Goal: Task Accomplishment & Management: Manage account settings

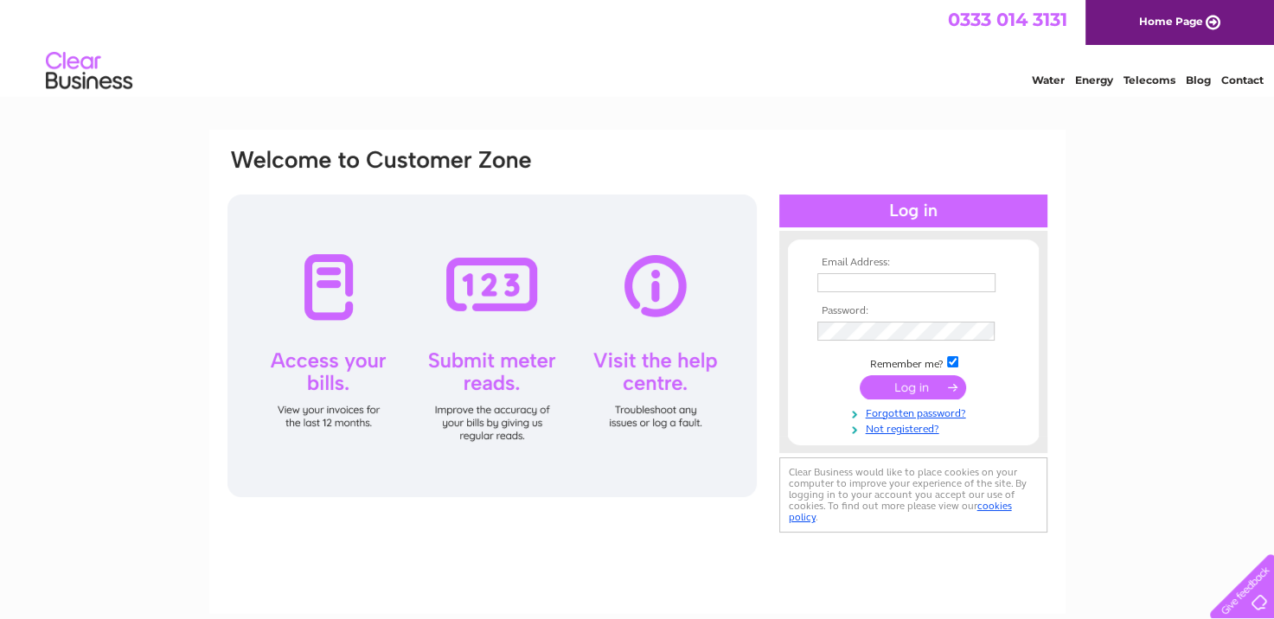
click at [882, 277] on input "text" at bounding box center [906, 282] width 178 height 19
type input "[PERSON_NAME][EMAIL_ADDRESS][DOMAIN_NAME]"
click at [905, 389] on input "submit" at bounding box center [913, 387] width 106 height 24
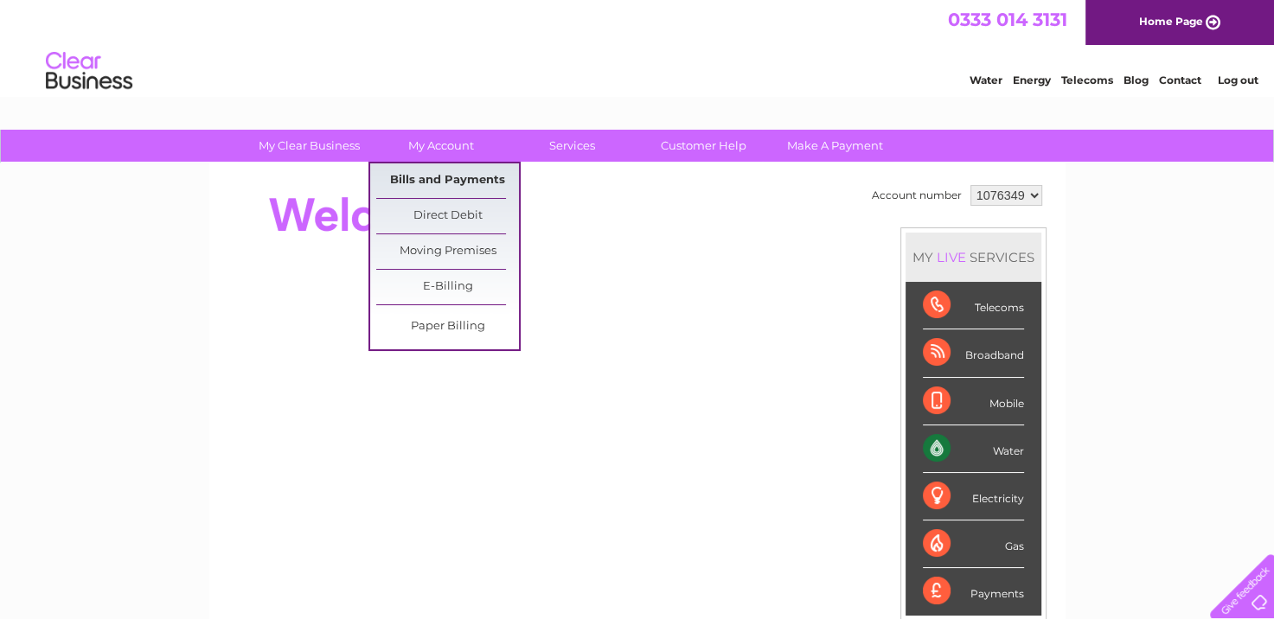
click at [441, 177] on link "Bills and Payments" at bounding box center [447, 180] width 143 height 35
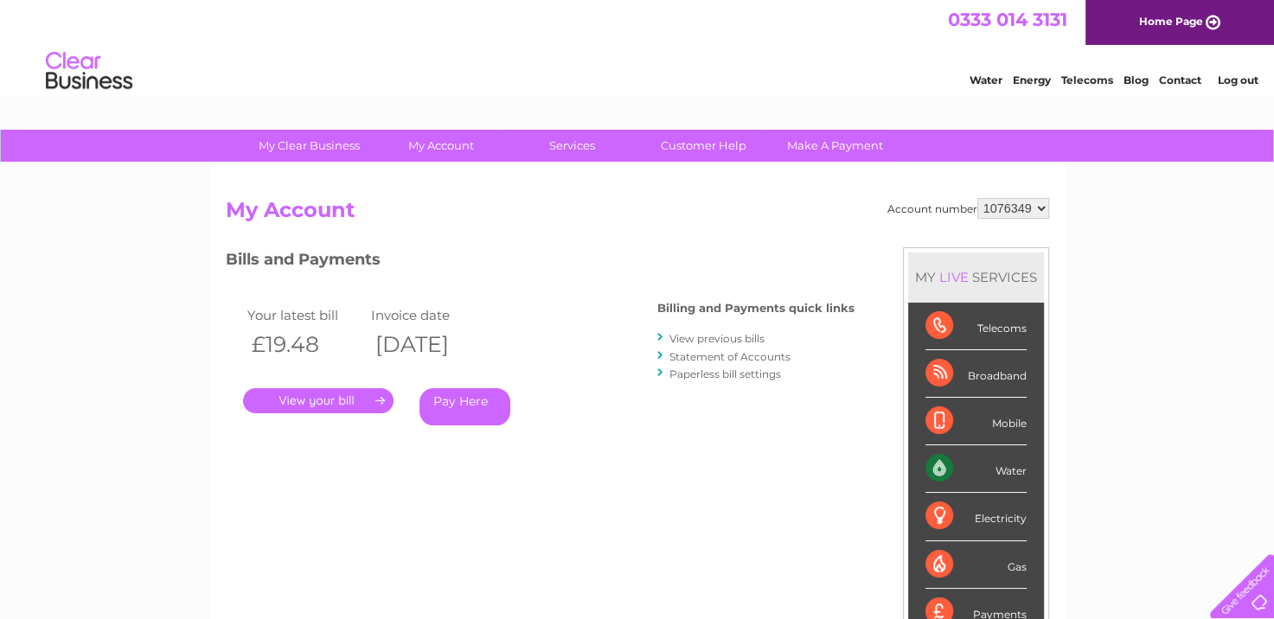
click at [349, 399] on link "." at bounding box center [318, 400] width 151 height 25
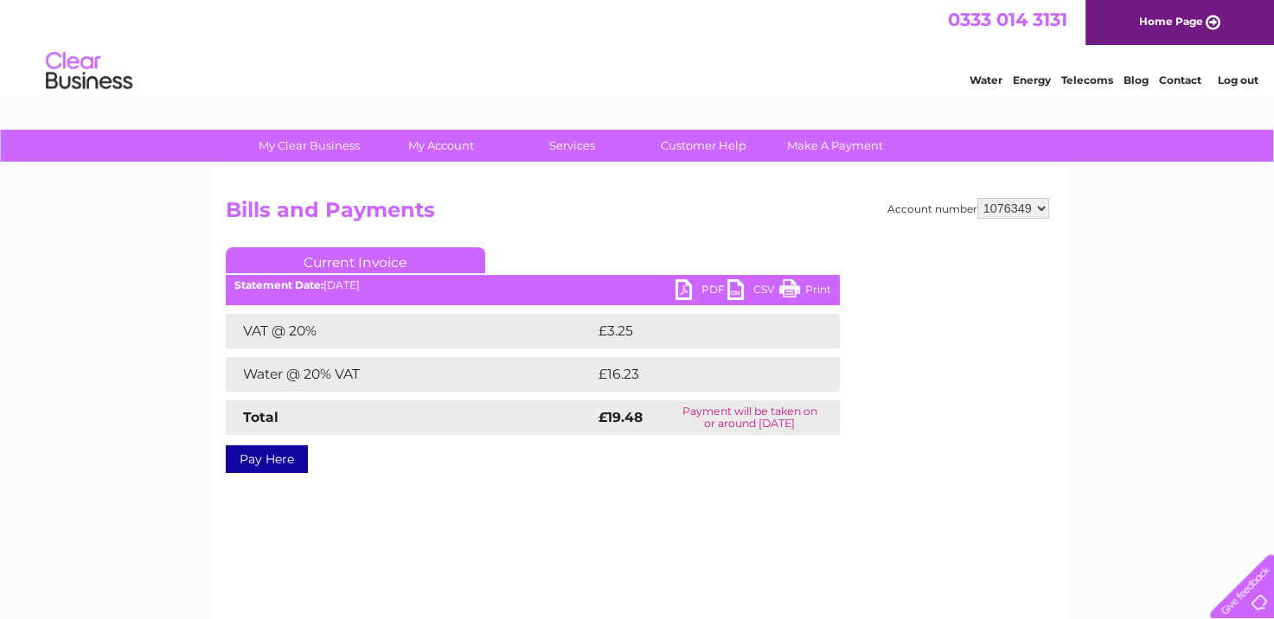
click at [689, 288] on link "PDF" at bounding box center [702, 291] width 52 height 25
